Goal: Information Seeking & Learning: Learn about a topic

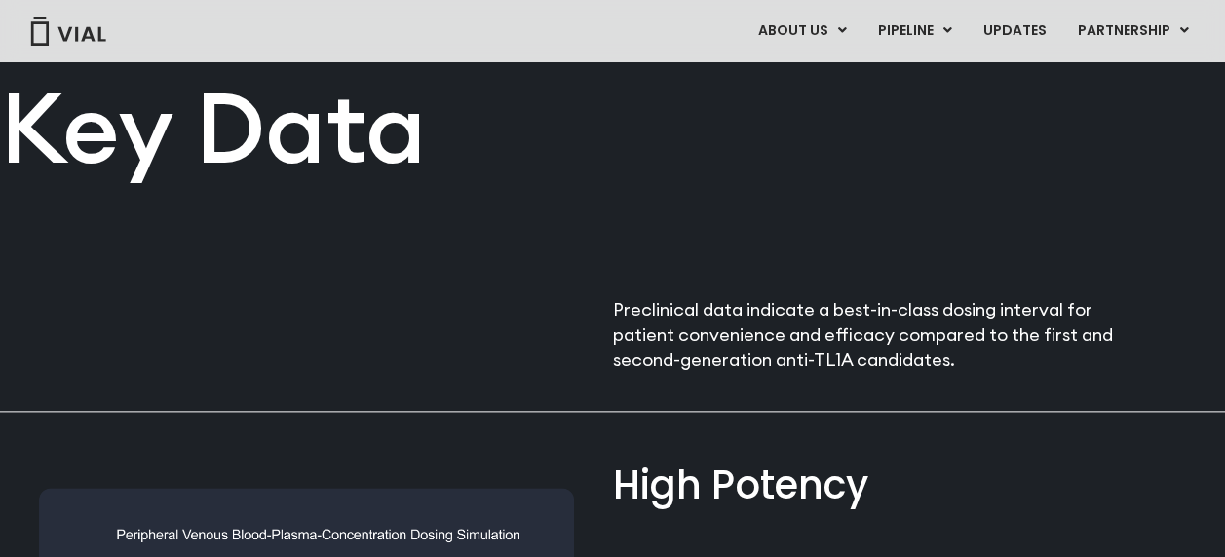
scroll to position [1299, 0]
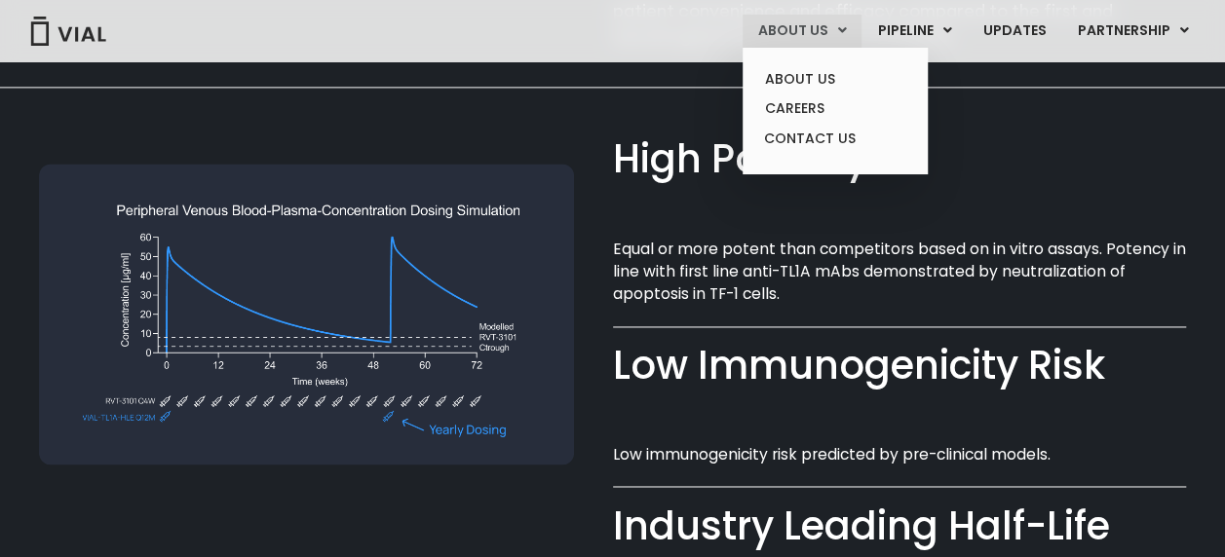
click at [826, 33] on link "ABOUT US" at bounding box center [801, 31] width 119 height 33
click at [824, 70] on link "ABOUT US" at bounding box center [834, 79] width 171 height 30
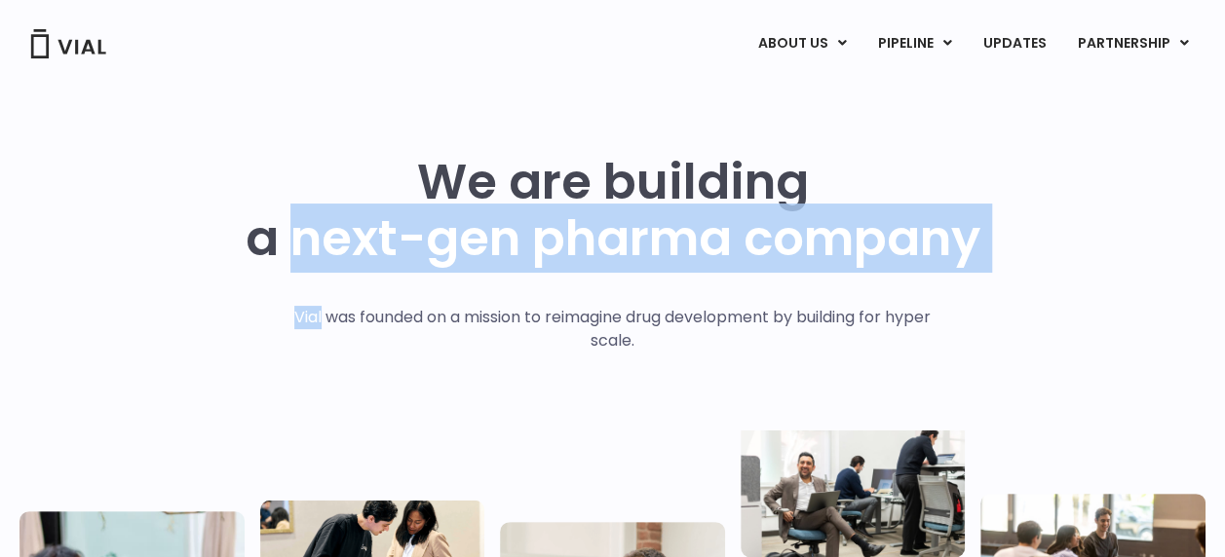
drag, startPoint x: 283, startPoint y: 304, endPoint x: 315, endPoint y: 314, distance: 33.6
click at [315, 314] on div "We are building a next-gen pharma company Vial was founded on a mission to reim…" at bounding box center [612, 480] width 1186 height 652
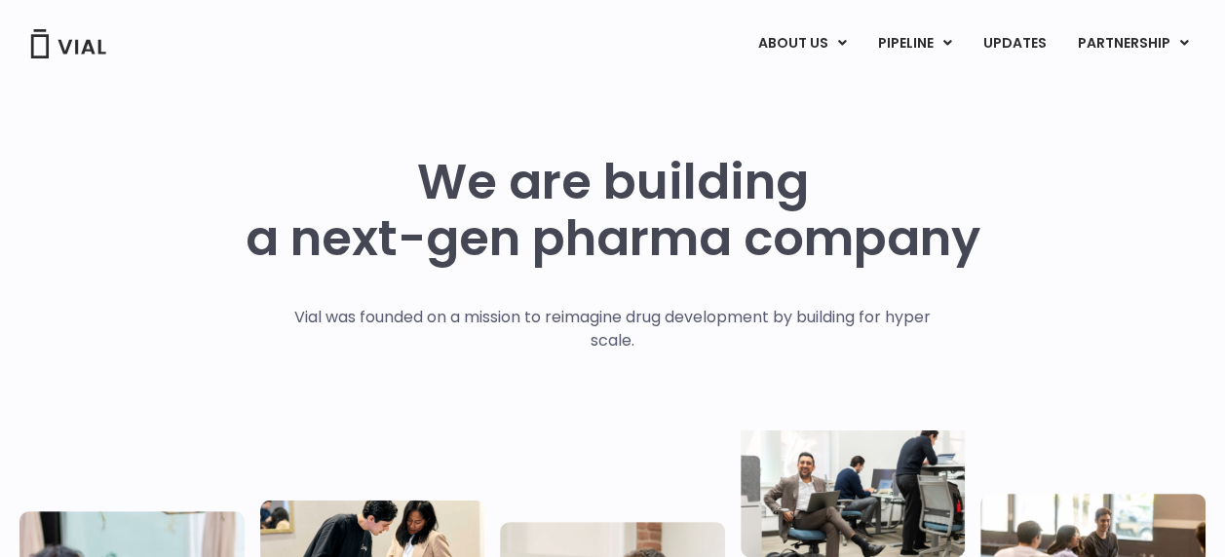
drag, startPoint x: 315, startPoint y: 314, endPoint x: 315, endPoint y: 339, distance: 25.3
click at [315, 339] on p "Vial was founded on a mission to reimagine drug development by building for hyp…" at bounding box center [612, 329] width 677 height 47
drag, startPoint x: 288, startPoint y: 312, endPoint x: 313, endPoint y: 315, distance: 24.5
click at [313, 315] on p "Vial was founded on a mission to reimagine drug development by building for hyp…" at bounding box center [612, 329] width 677 height 47
copy p "Vial"
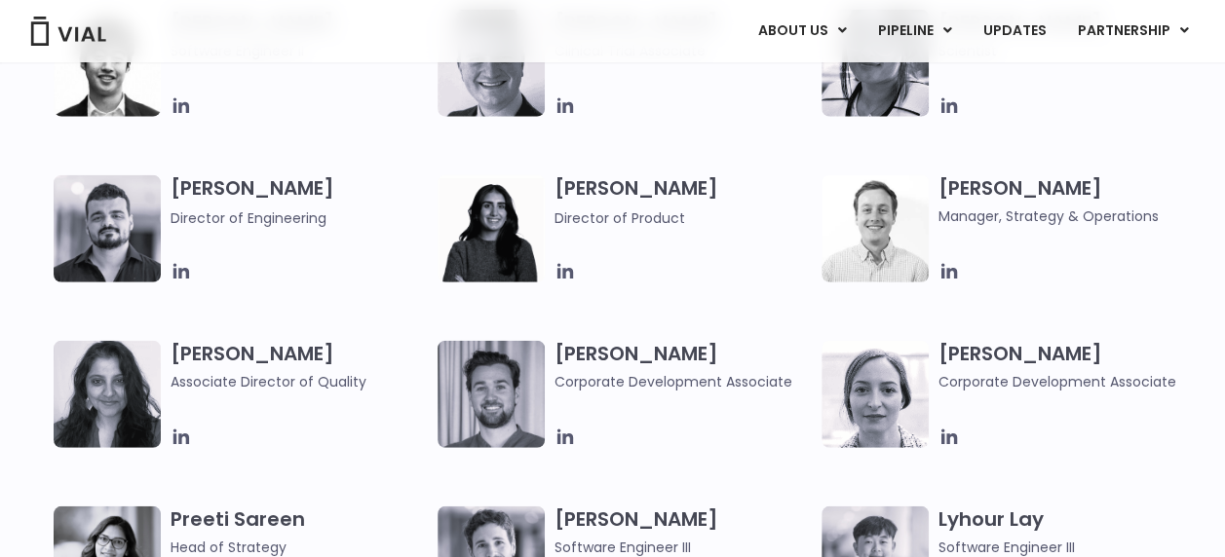
scroll to position [2923, 0]
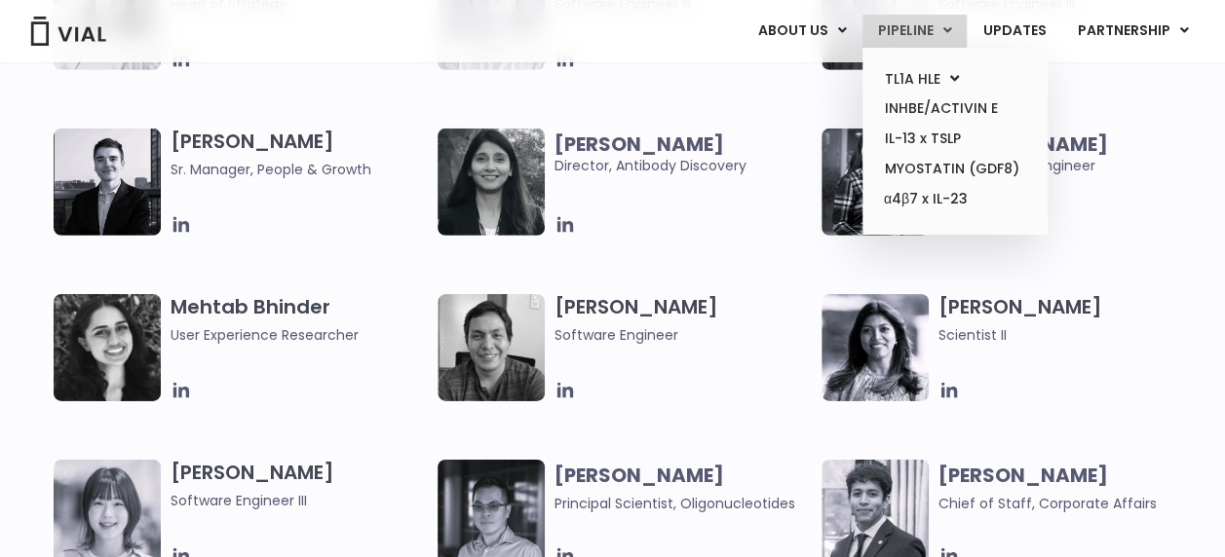
click at [959, 36] on link "PIPELINE" at bounding box center [914, 31] width 104 height 33
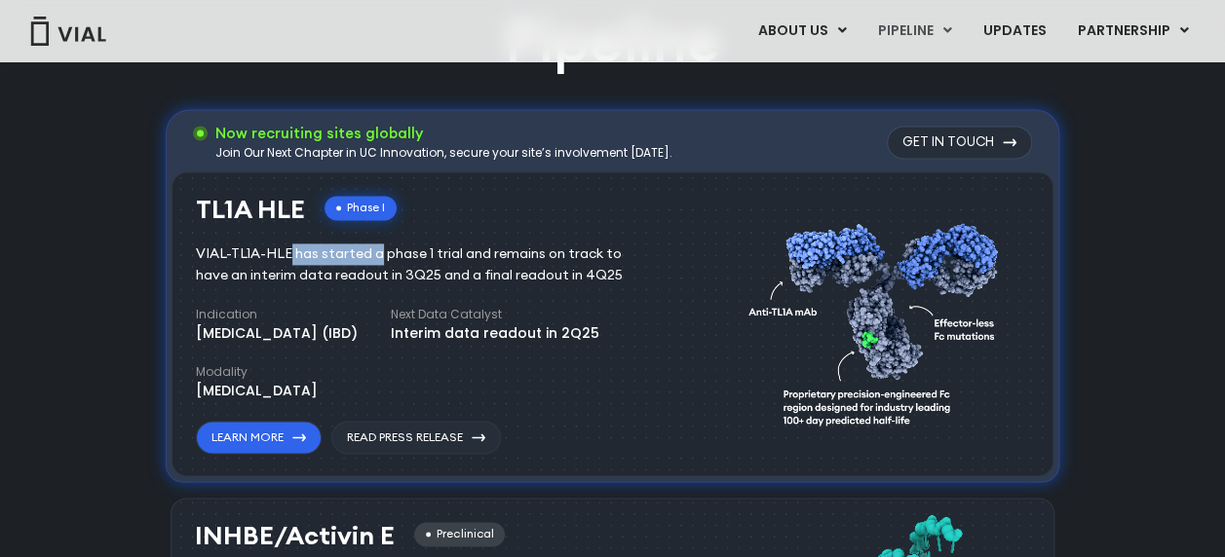
click at [290, 250] on div "VIAL-TL1A-HLE has started a phase 1 trial and remains on track to have an inter…" at bounding box center [423, 265] width 455 height 43
copy div "VIAL-TL1A-HLE"
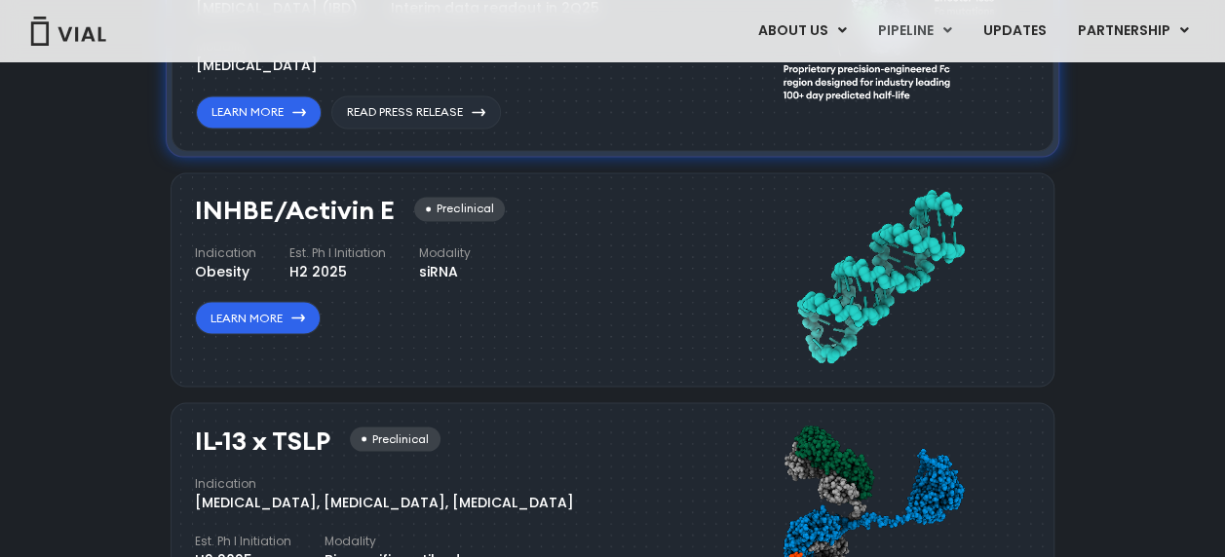
scroll to position [1271, 0]
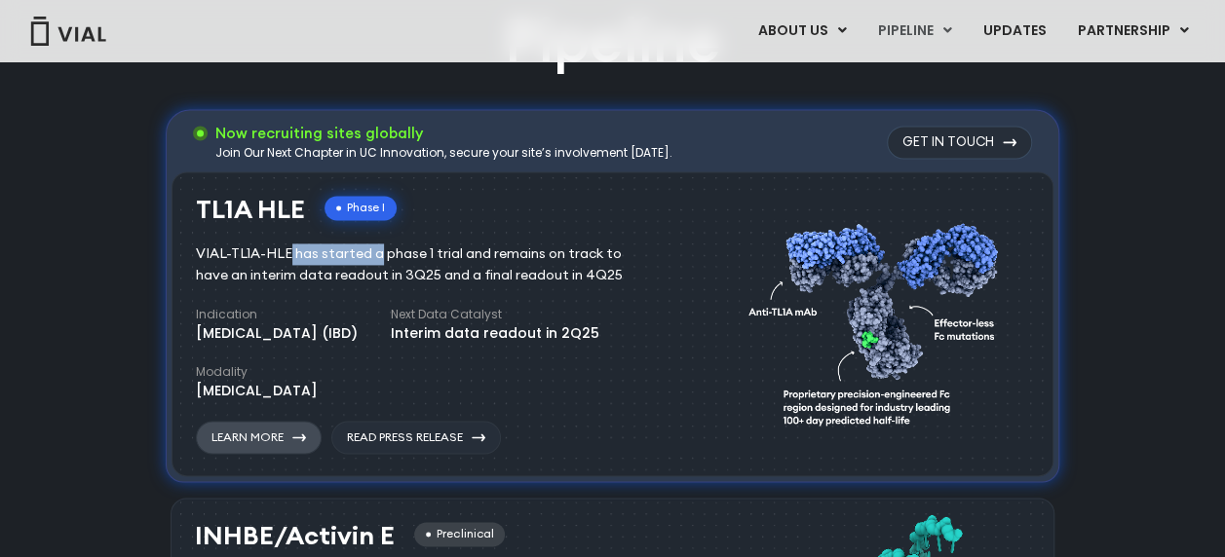
click at [256, 431] on link "Learn More" at bounding box center [259, 437] width 126 height 33
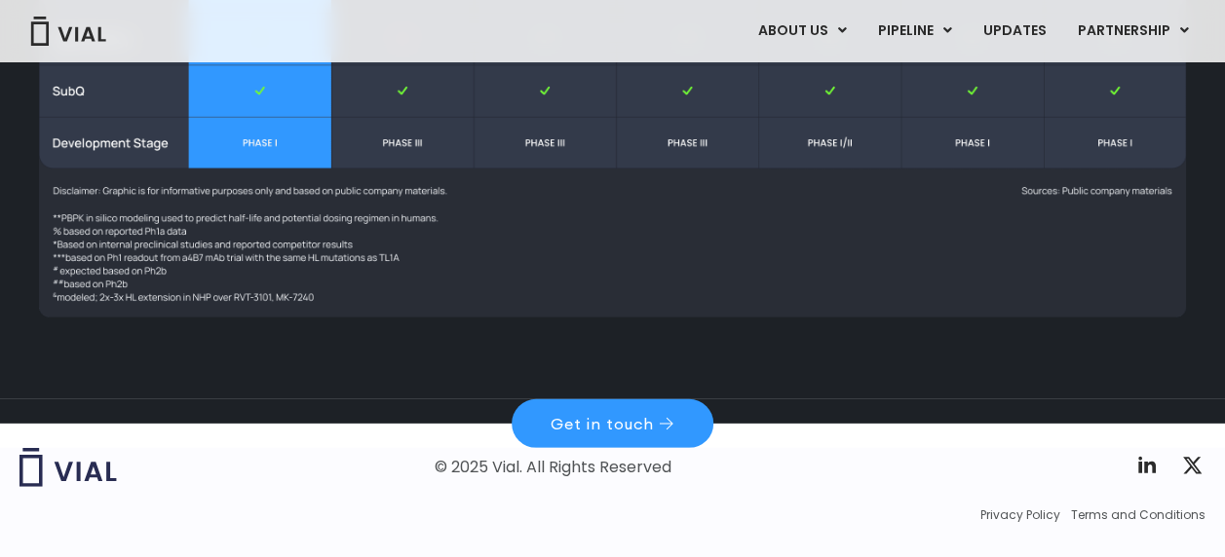
scroll to position [2746, 0]
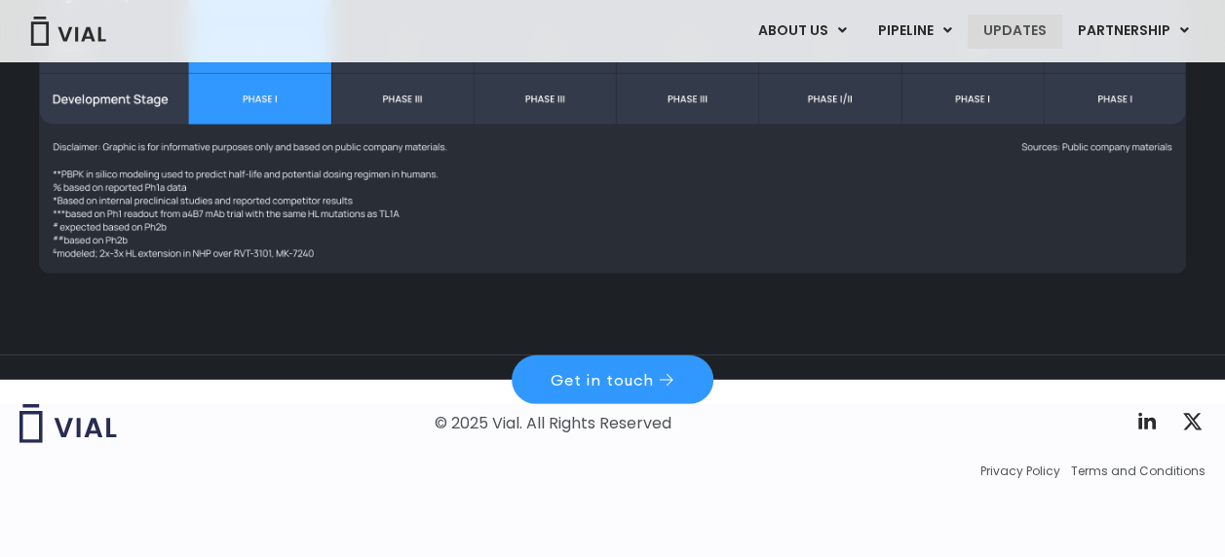
click at [1013, 33] on link "UPDATES" at bounding box center [1015, 31] width 94 height 33
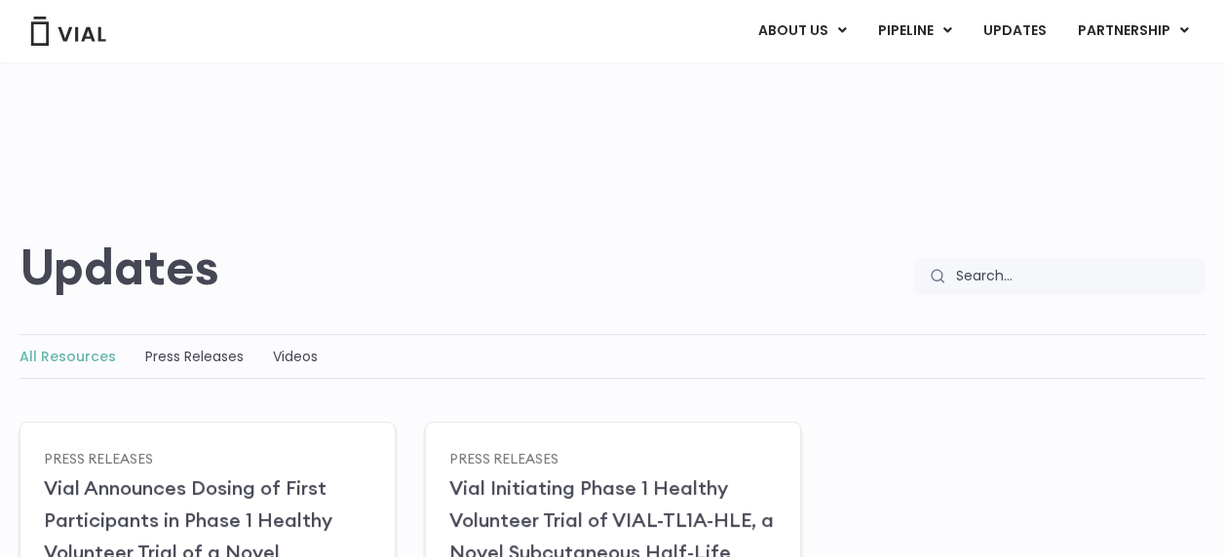
scroll to position [324, 0]
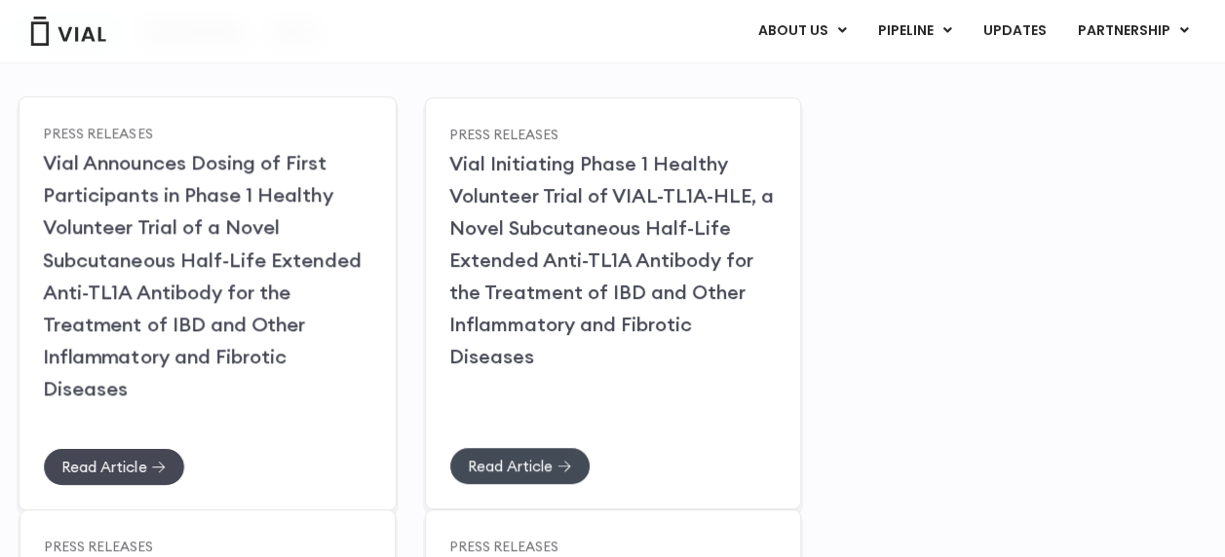
click at [142, 467] on span "Read Article" at bounding box center [103, 466] width 85 height 15
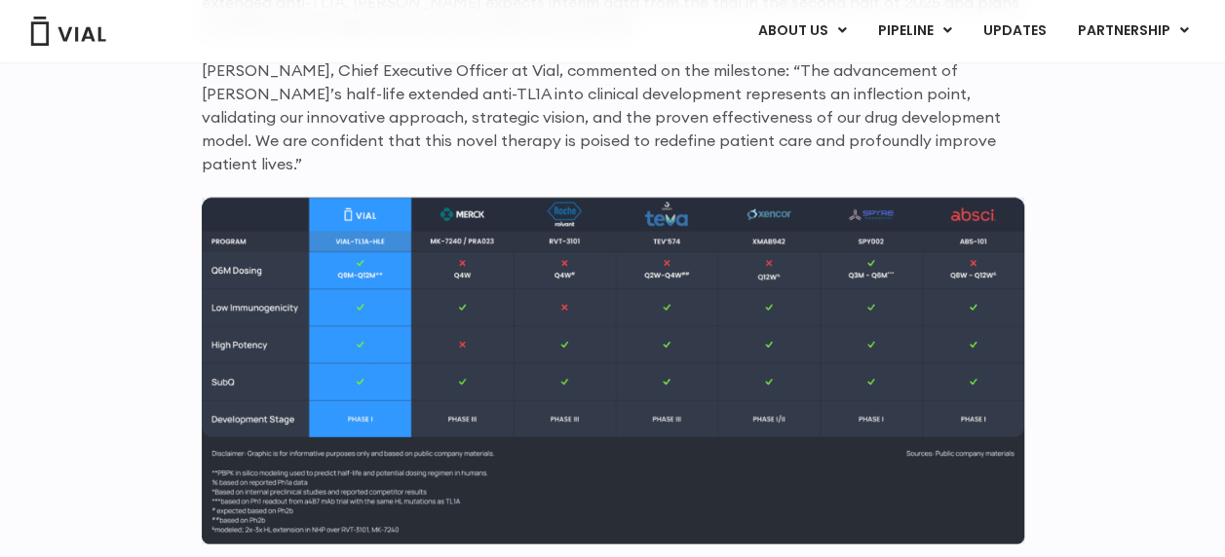
scroll to position [1142, 0]
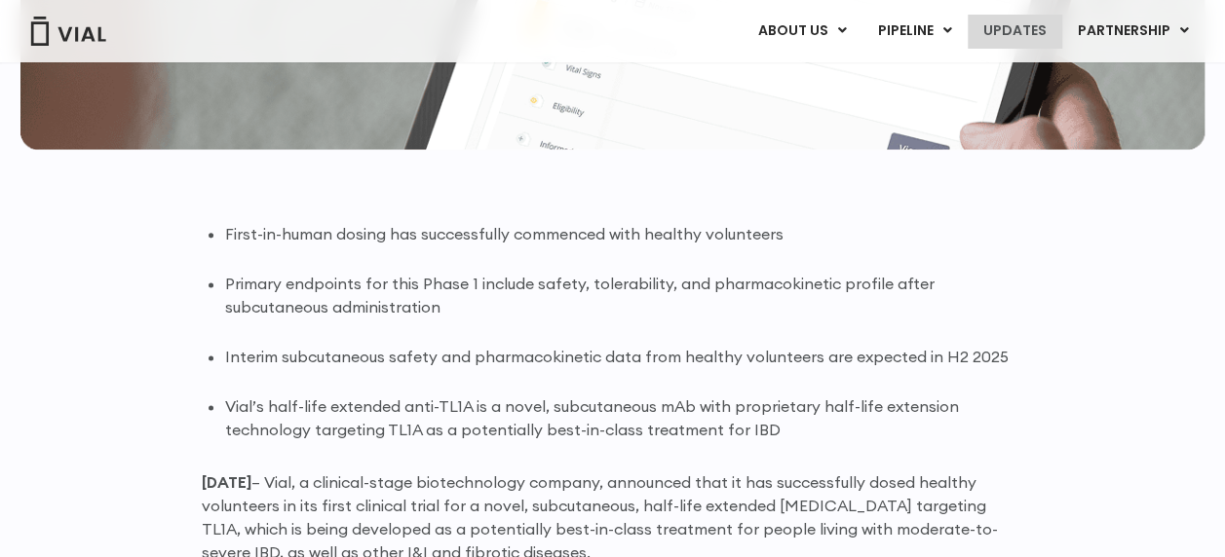
click at [1034, 39] on link "UPDATES" at bounding box center [1015, 31] width 94 height 33
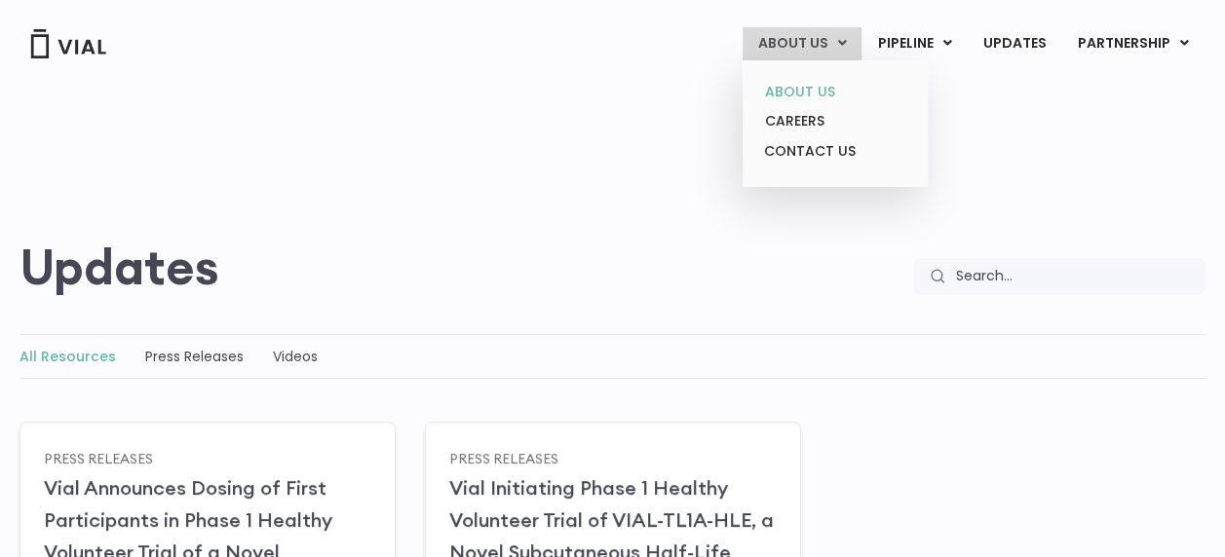
click at [842, 82] on link "ABOUT US" at bounding box center [834, 92] width 171 height 30
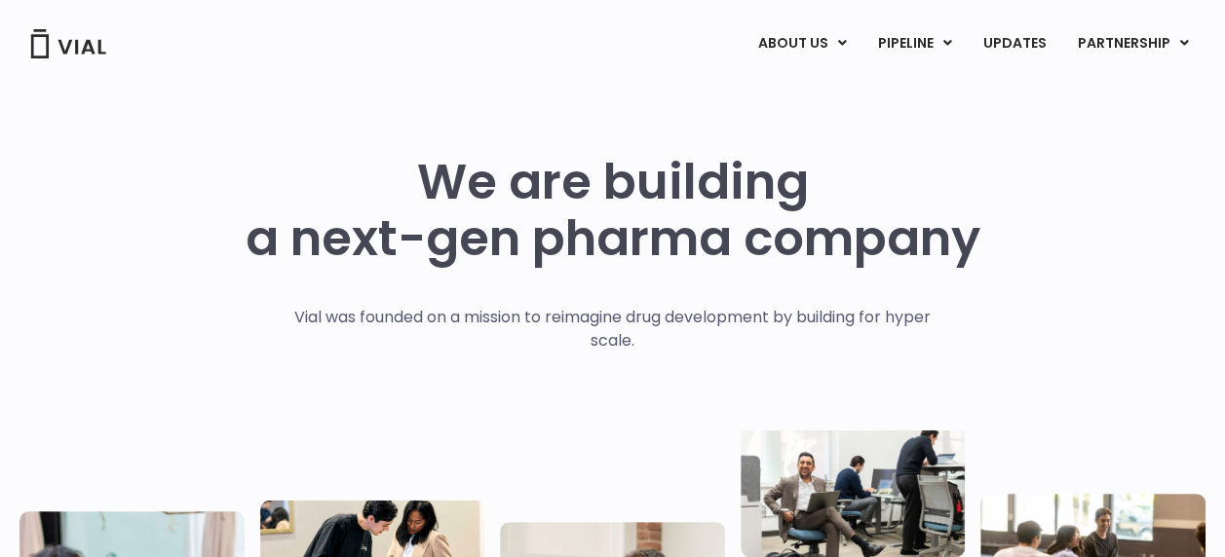
click at [51, 43] on img at bounding box center [68, 43] width 78 height 29
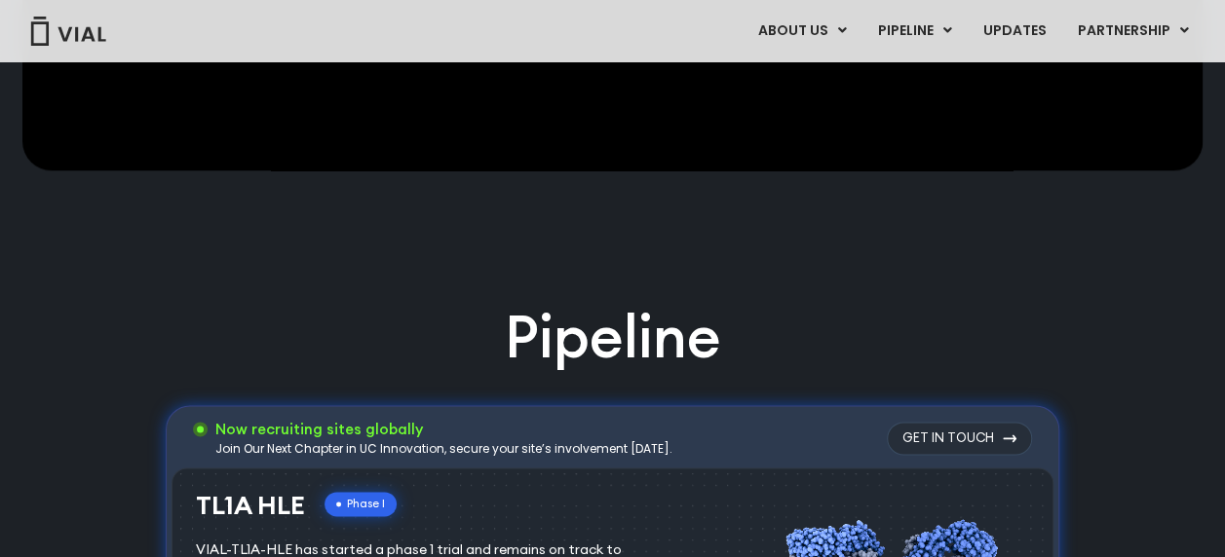
scroll to position [1299, 0]
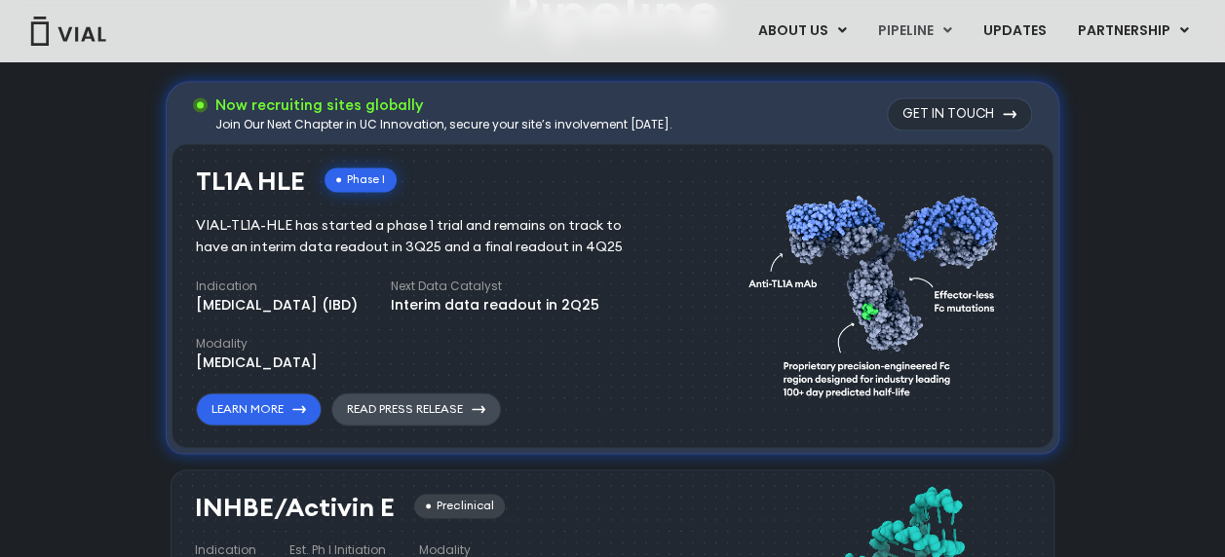
click at [454, 417] on link "Read Press Release" at bounding box center [416, 409] width 170 height 33
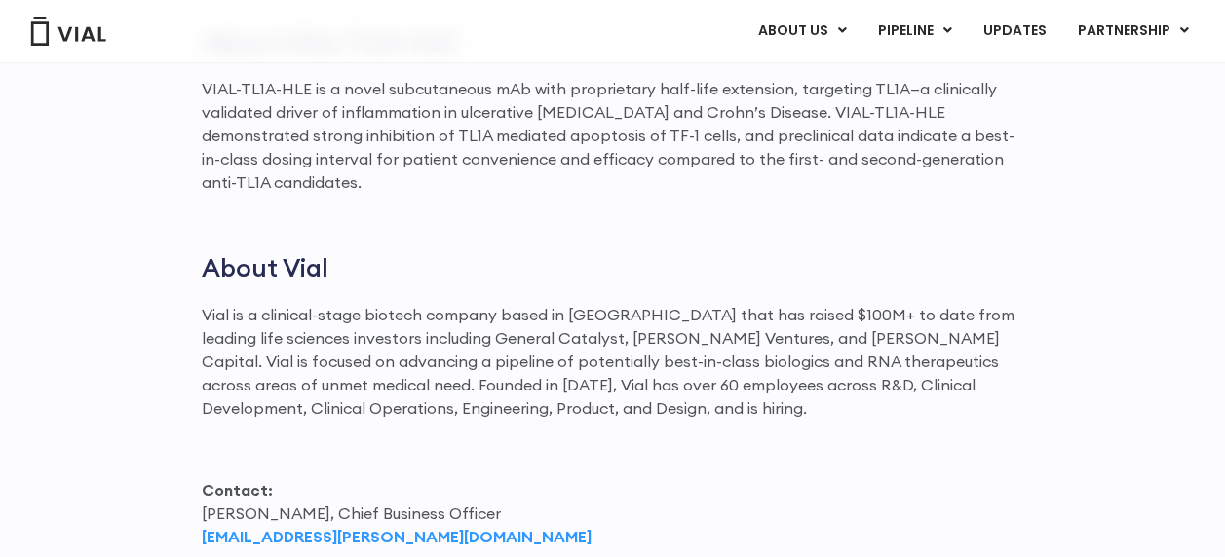
scroll to position [3195, 0]
